Goal: Information Seeking & Learning: Learn about a topic

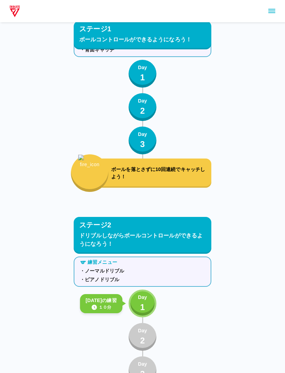
scroll to position [882, 0]
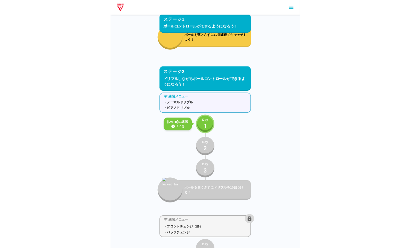
scroll to position [944, 0]
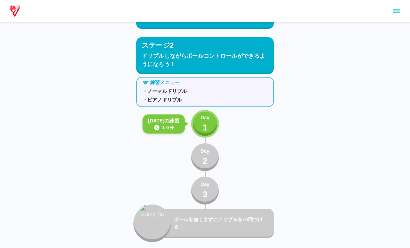
click at [203, 129] on p "1" at bounding box center [205, 127] width 5 height 13
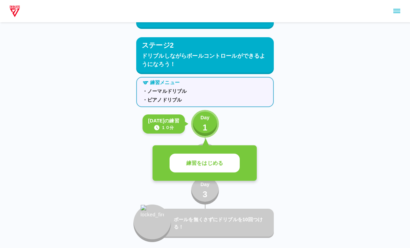
click at [223, 161] on button "練習をはじめる" at bounding box center [205, 163] width 70 height 19
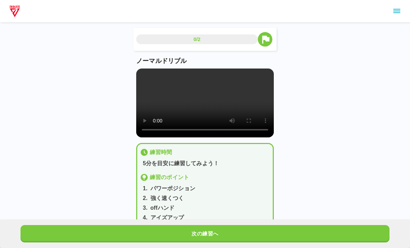
click at [203, 105] on video at bounding box center [205, 102] width 138 height 69
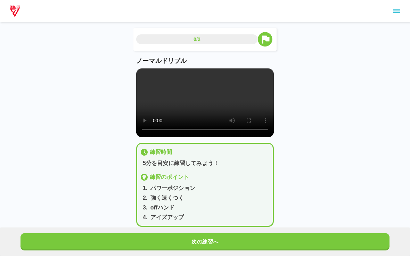
click at [137, 77] on video at bounding box center [205, 102] width 138 height 69
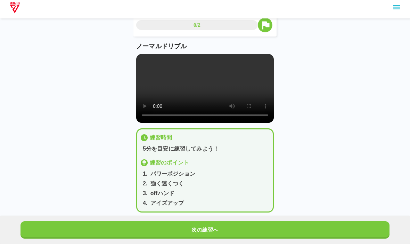
scroll to position [10, 0]
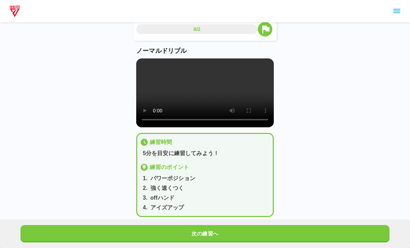
click at [285, 242] on button "次の練習へ" at bounding box center [205, 233] width 369 height 17
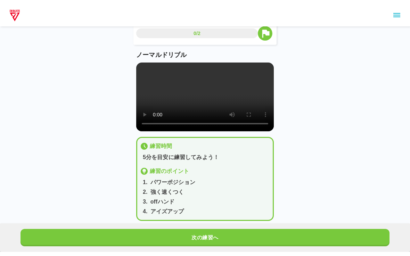
scroll to position [0, 0]
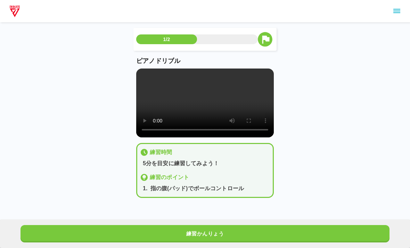
click at [207, 114] on video at bounding box center [205, 102] width 138 height 69
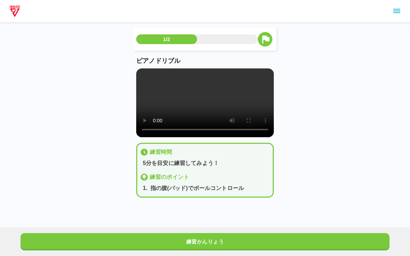
click at [141, 75] on video at bounding box center [205, 102] width 138 height 69
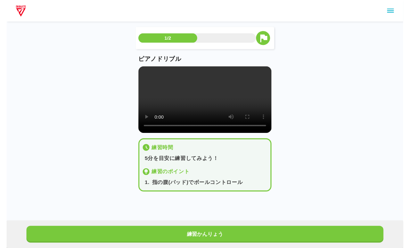
scroll to position [3, 0]
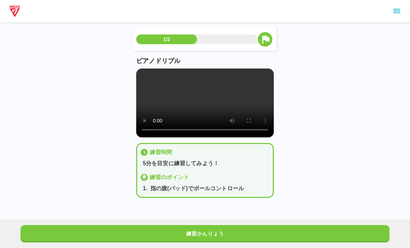
click at [285, 241] on button "練習かんりょう" at bounding box center [205, 233] width 369 height 17
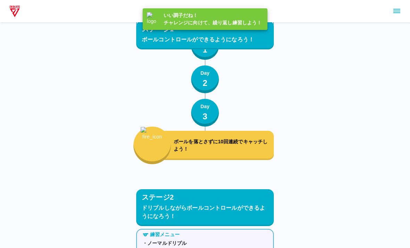
scroll to position [944, 0]
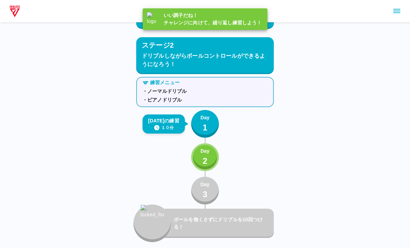
click at [214, 156] on button "Day 2" at bounding box center [205, 157] width 28 height 28
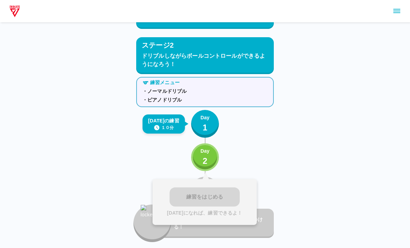
click at [203, 195] on div "練習をはじめる [DATE]になれば、練習できるよ！" at bounding box center [205, 202] width 104 height 46
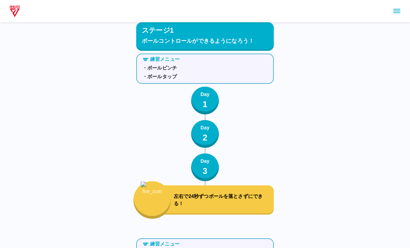
scroll to position [0, 0]
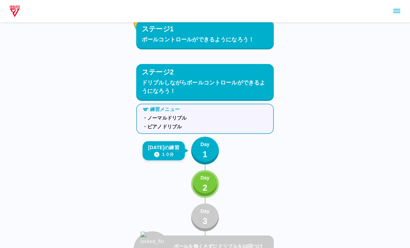
scroll to position [918, 0]
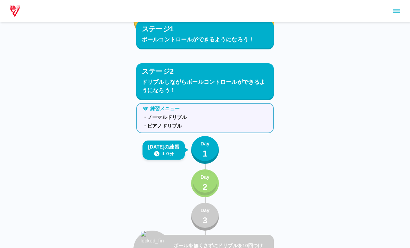
click at [205, 182] on p "2" at bounding box center [205, 187] width 5 height 13
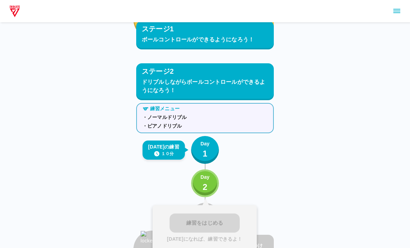
click at [227, 220] on div "練習をはじめる [DATE]になれば、練習できるよ！" at bounding box center [205, 228] width 104 height 46
